Goal: Information Seeking & Learning: Learn about a topic

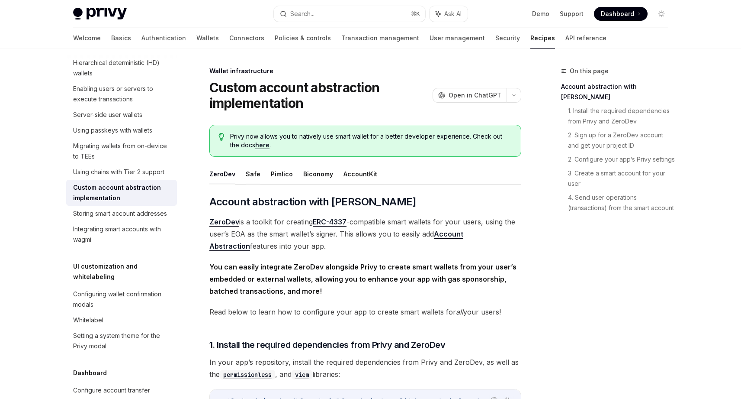
click at [256, 177] on button "Safe" at bounding box center [253, 174] width 15 height 20
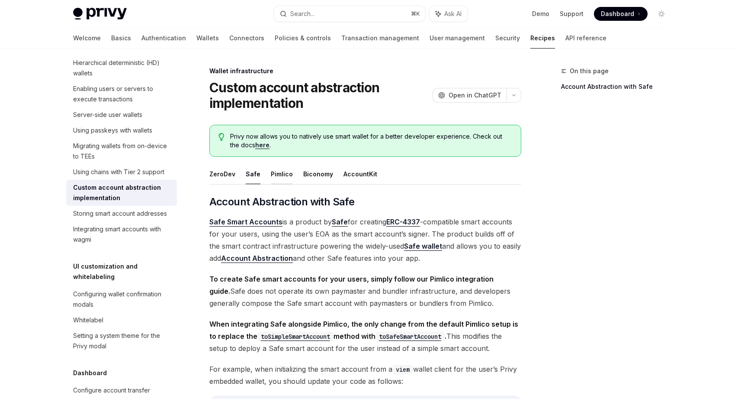
click at [289, 174] on button "Pimlico" at bounding box center [282, 174] width 22 height 20
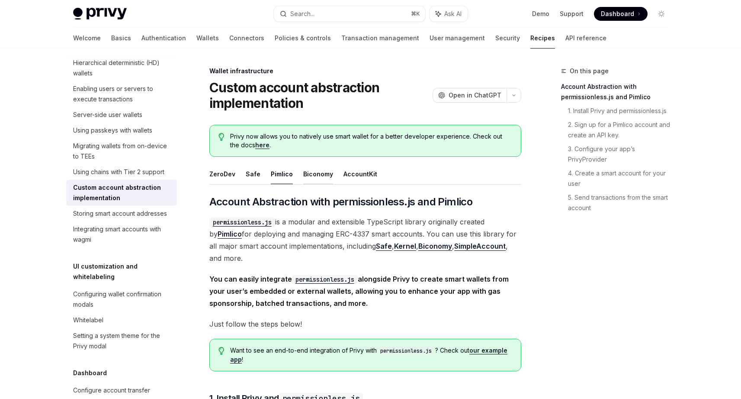
click at [309, 174] on button "Biconomy" at bounding box center [318, 174] width 30 height 20
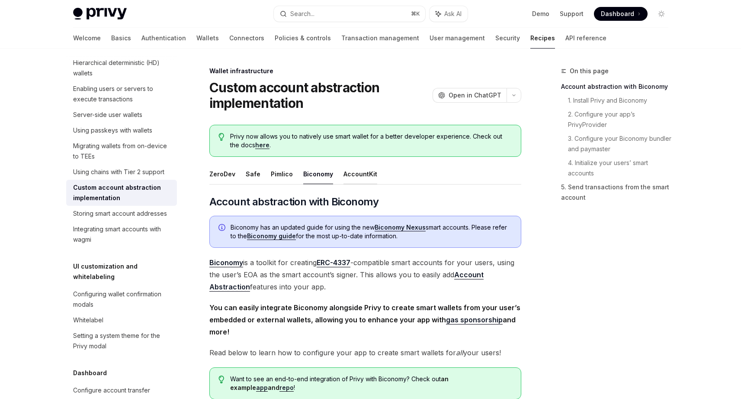
click at [358, 174] on button "AccountKit" at bounding box center [361, 174] width 34 height 20
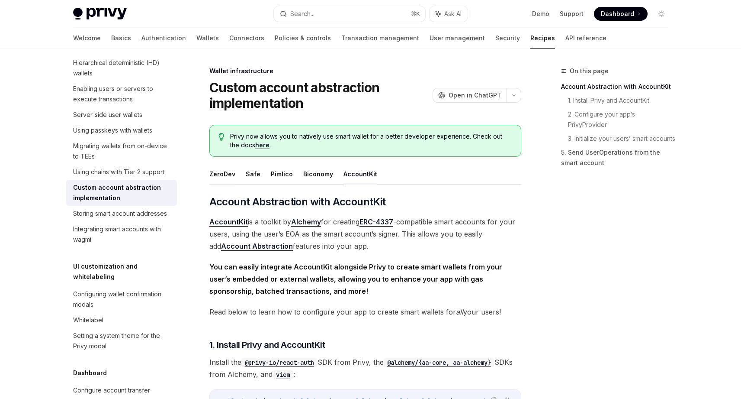
click at [223, 177] on button "ZeroDev" at bounding box center [222, 174] width 26 height 20
type textarea "*"
